Goal: Navigation & Orientation: Find specific page/section

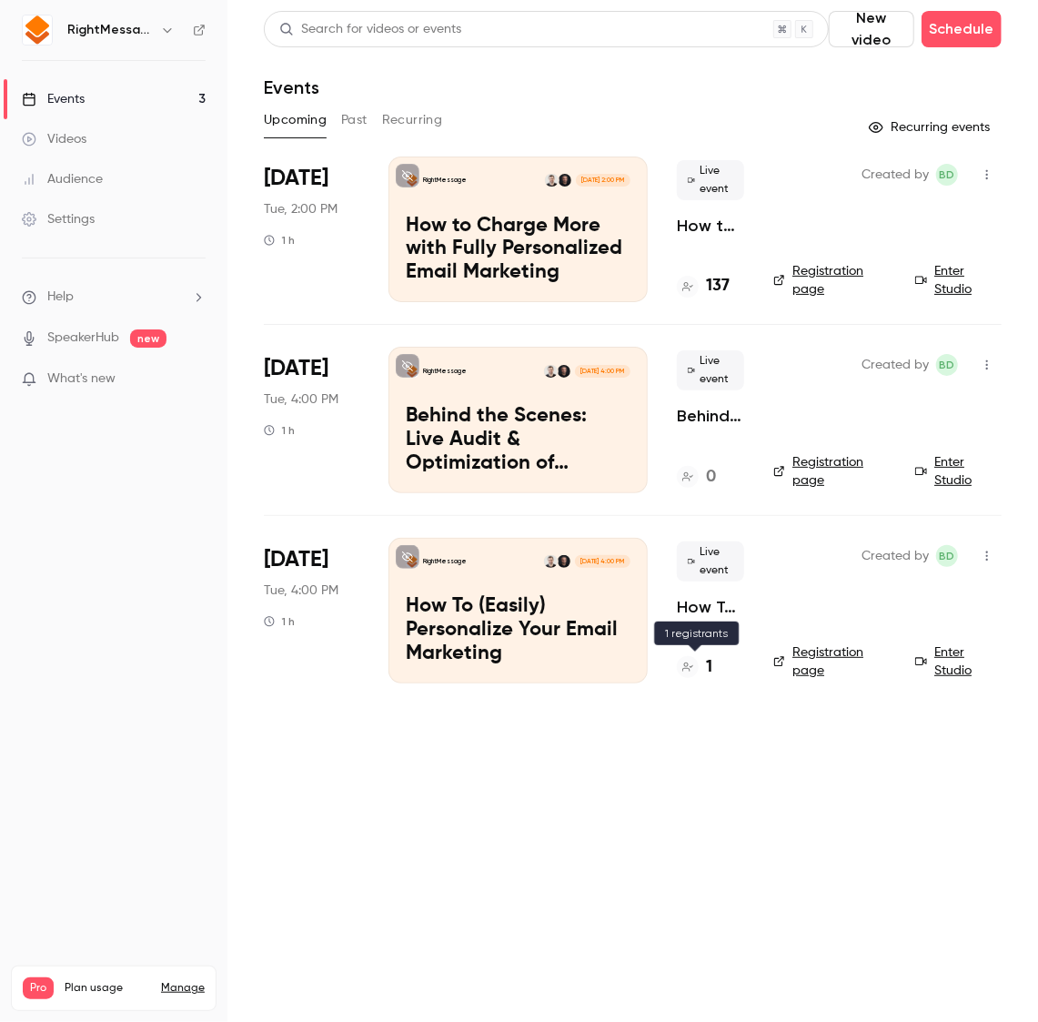
click at [704, 656] on div "1" at bounding box center [694, 667] width 35 height 25
click at [717, 284] on h4 "137" at bounding box center [718, 286] width 24 height 25
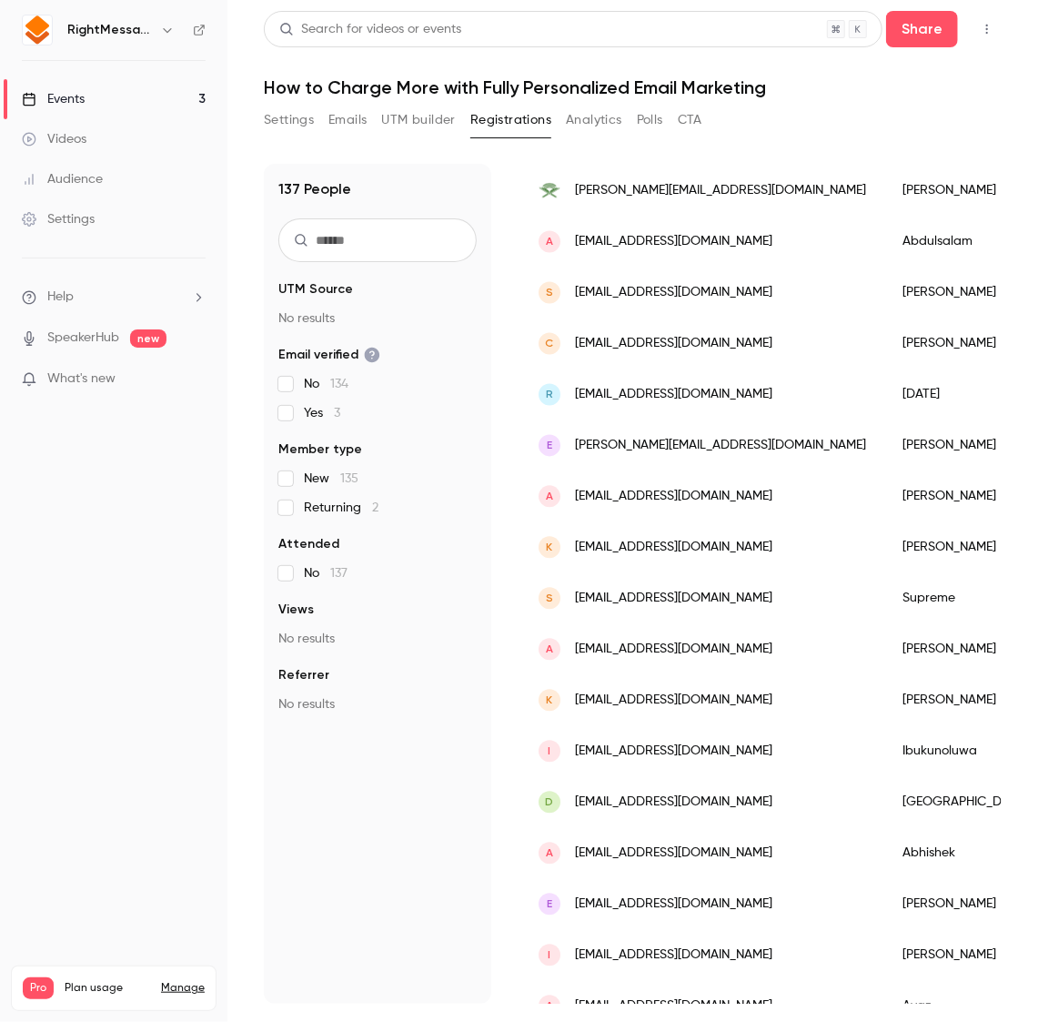
scroll to position [1913, 0]
